Goal: Find specific page/section: Locate item on page

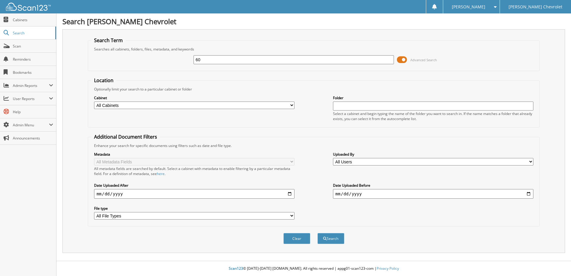
type input "6"
type input "705741"
click at [317, 233] on button "Search" at bounding box center [330, 238] width 27 height 11
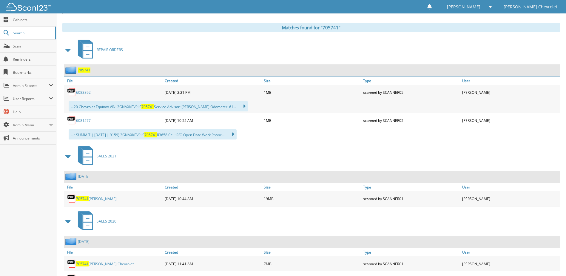
scroll to position [267, 0]
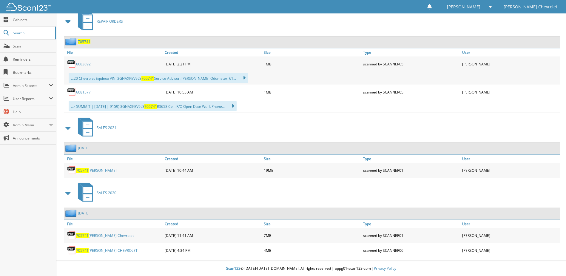
click at [85, 169] on span "705741" at bounding box center [82, 170] width 13 height 5
click at [24, 46] on span "Scan" at bounding box center [33, 46] width 40 height 5
